Goal: Transaction & Acquisition: Purchase product/service

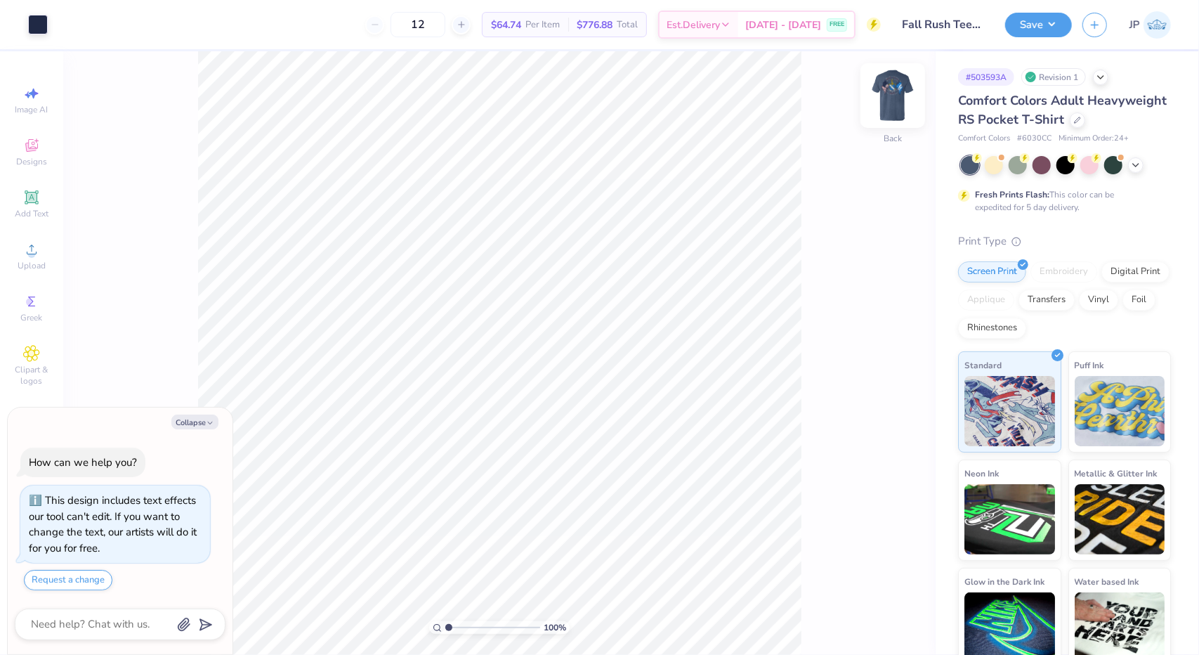
click at [900, 93] on img at bounding box center [893, 95] width 56 height 56
type textarea "x"
click at [445, 27] on input "12" at bounding box center [418, 24] width 55 height 25
type input "1"
type input "48"
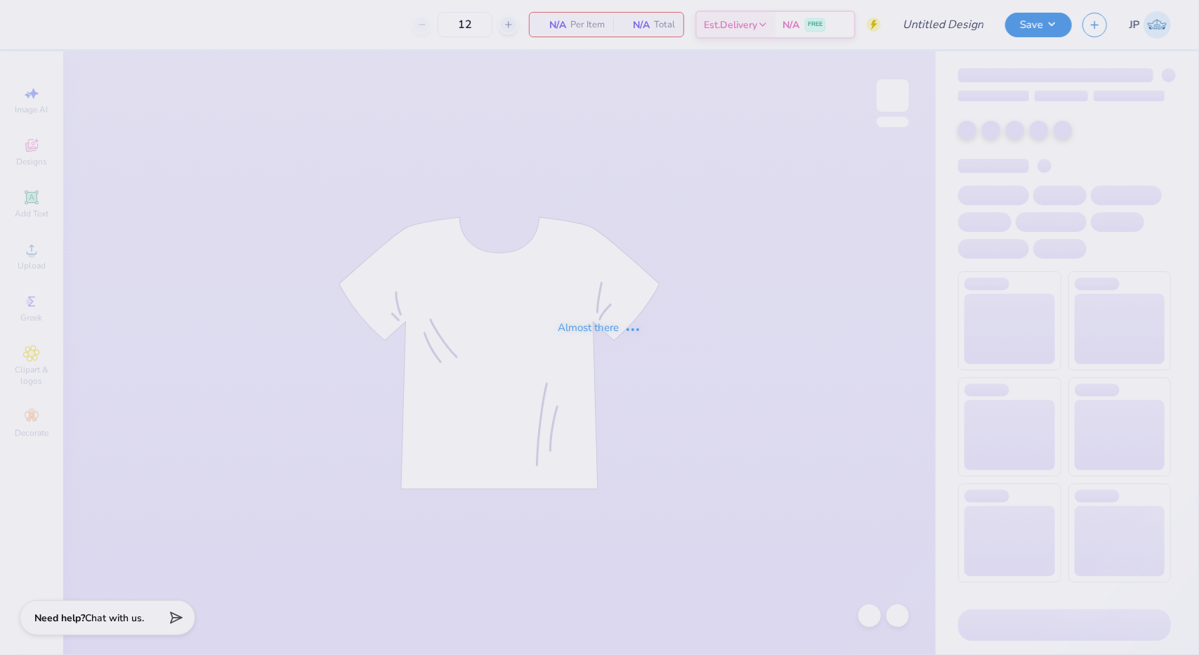
type input "Fall Rush Tees 2025 (phi delt)"
type input "48"
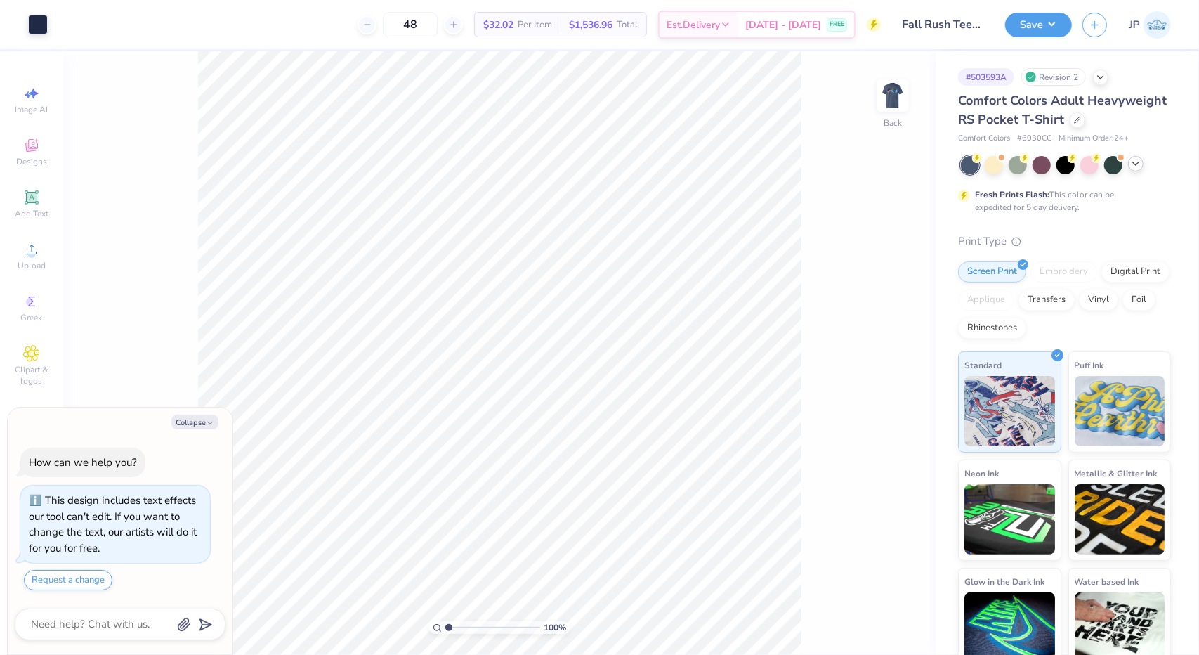
click at [1140, 169] on icon at bounding box center [1135, 163] width 11 height 11
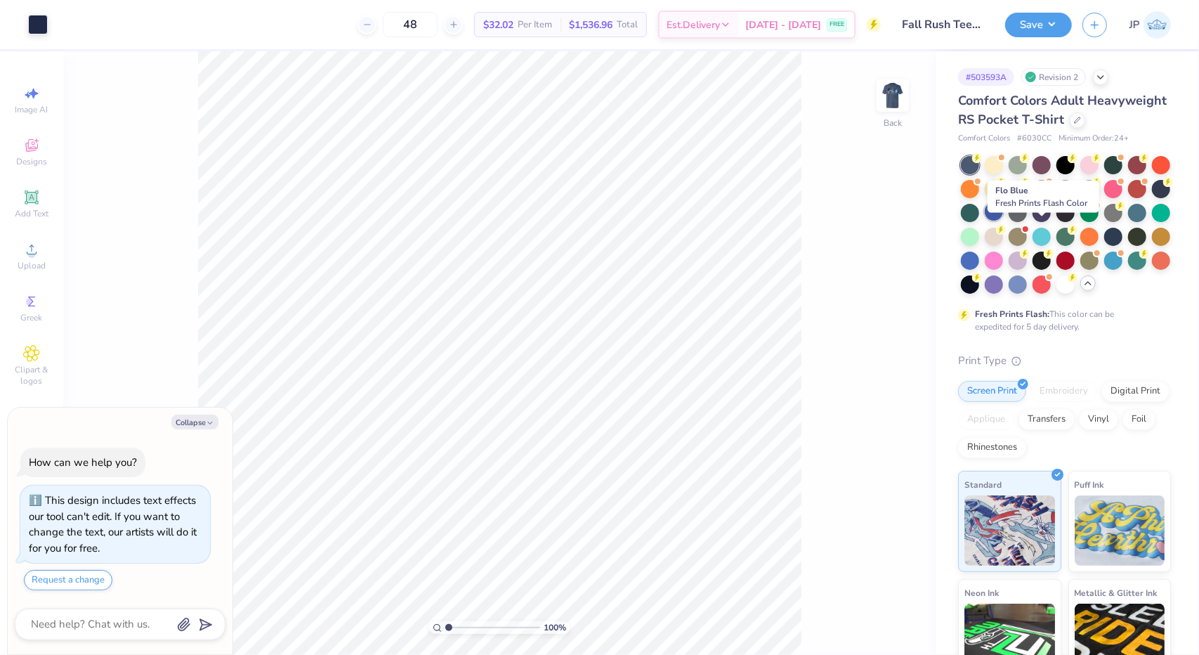
click at [1003, 221] on div at bounding box center [994, 211] width 18 height 18
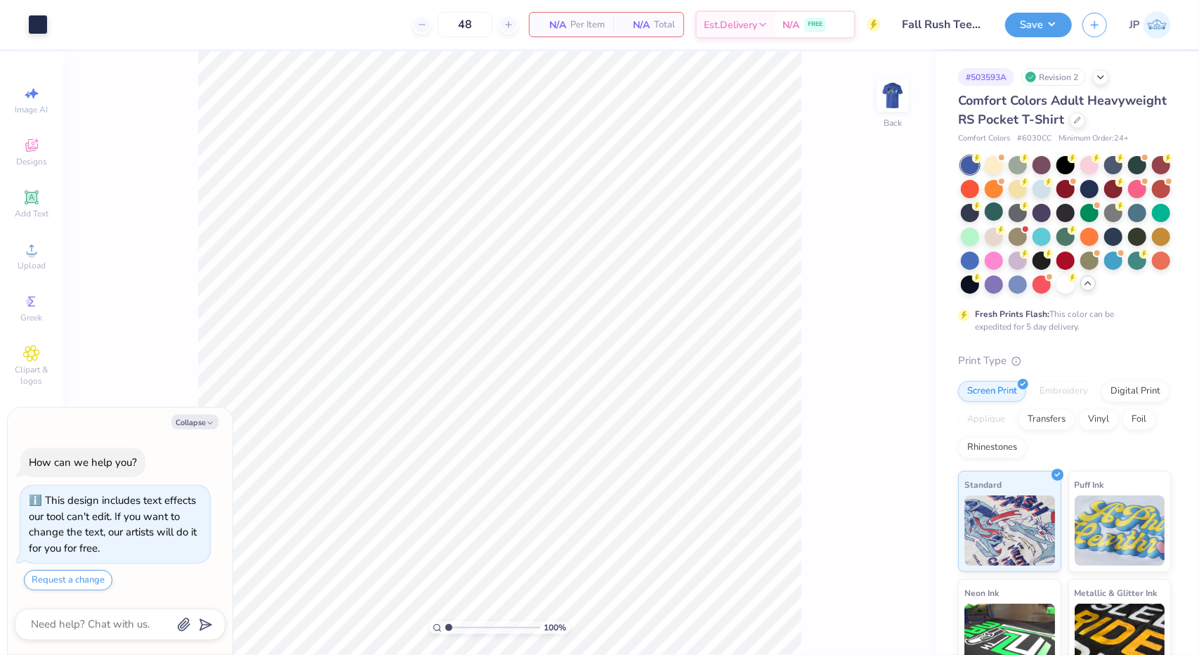
click at [979, 270] on div at bounding box center [970, 260] width 18 height 18
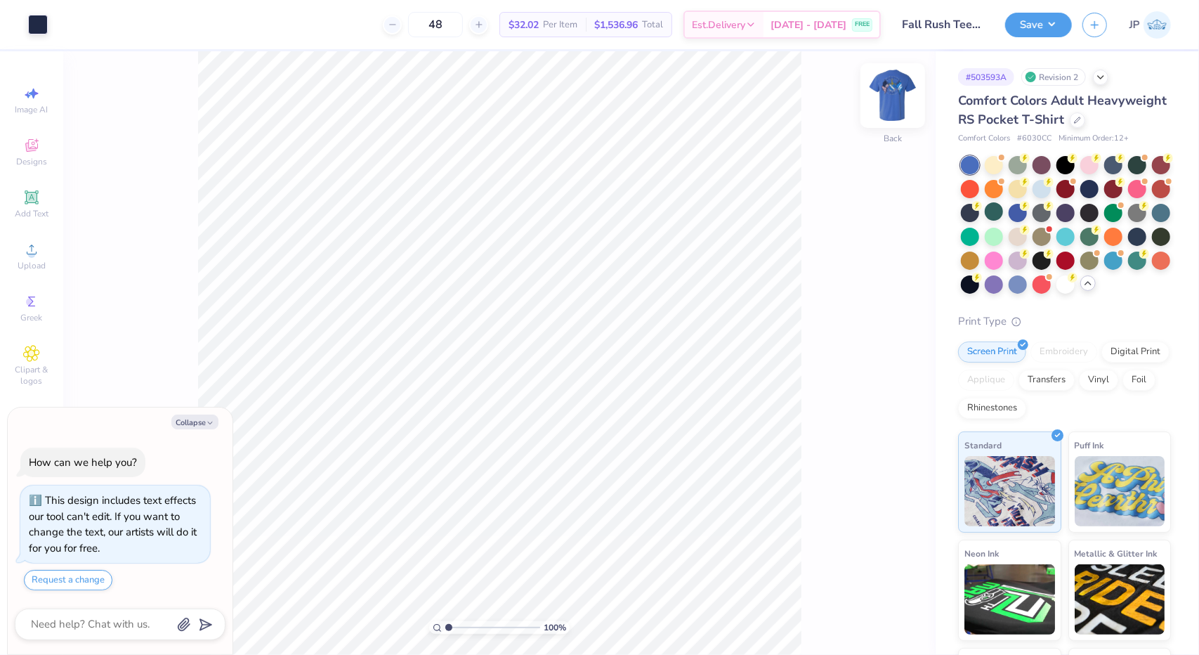
click at [896, 105] on img at bounding box center [893, 95] width 56 height 56
click at [1058, 29] on button "Save" at bounding box center [1038, 23] width 67 height 25
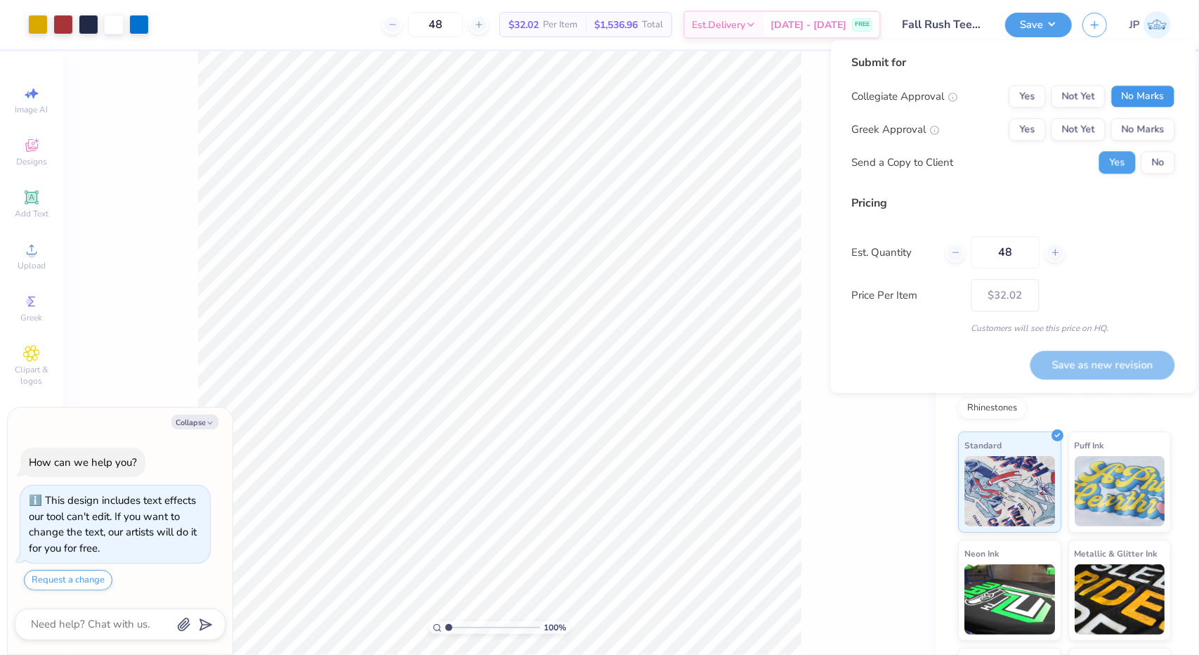
click at [1141, 89] on button "No Marks" at bounding box center [1143, 96] width 64 height 22
click at [1025, 127] on button "Yes" at bounding box center [1027, 129] width 37 height 22
click at [1148, 162] on button "No" at bounding box center [1158, 162] width 34 height 22
type textarea "x"
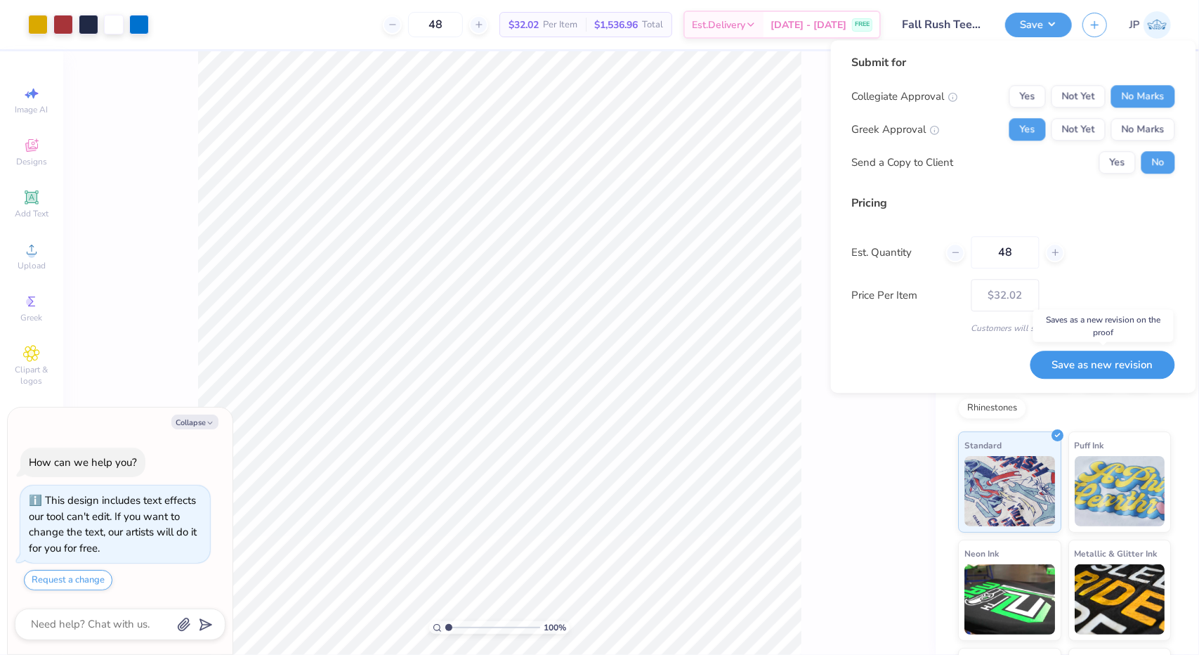
click at [1082, 362] on button "Save as new revision" at bounding box center [1102, 364] width 145 height 29
type input "$32.02"
type textarea "x"
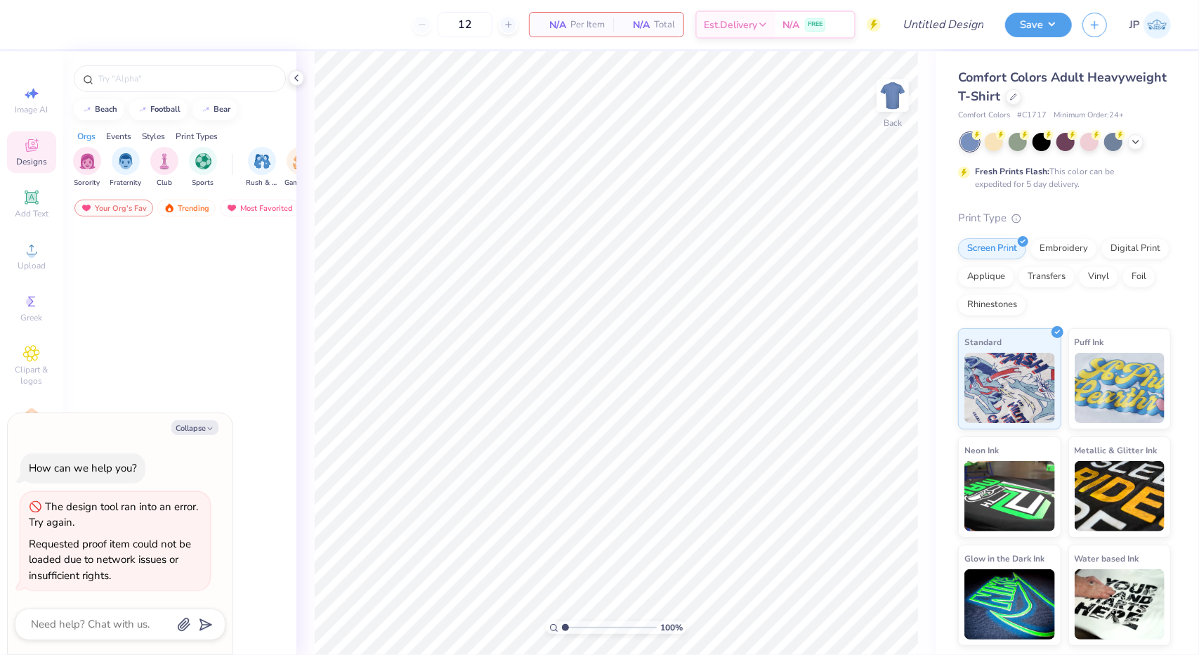
type textarea "x"
